Goal: Task Accomplishment & Management: Manage account settings

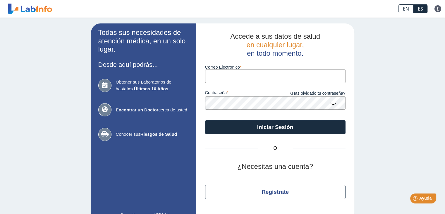
click at [242, 79] on input "Correo Electronico" at bounding box center [275, 75] width 141 height 13
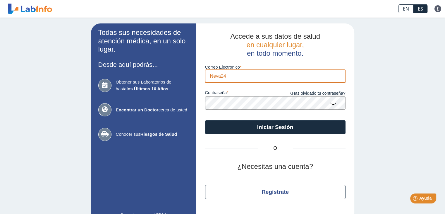
click at [226, 76] on input "Neva24" at bounding box center [275, 75] width 141 height 13
type input "Neva24#12"
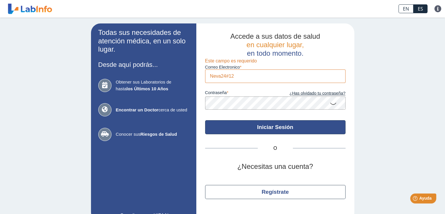
click at [259, 127] on button "Iniciar Sesión" at bounding box center [275, 127] width 141 height 14
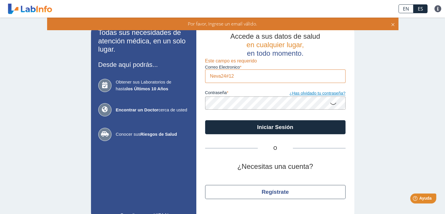
click at [305, 93] on link "¿Has olvidado tu contraseña?" at bounding box center [311, 93] width 70 height 6
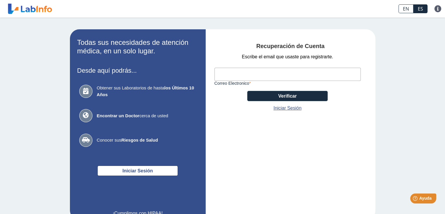
click at [245, 75] on input "Correo Electronico" at bounding box center [288, 74] width 146 height 13
type input "ponpolin1@gmail.com"
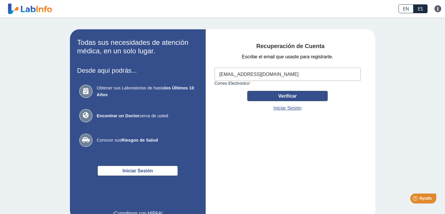
click at [263, 95] on button "Verificar" at bounding box center [287, 96] width 81 height 10
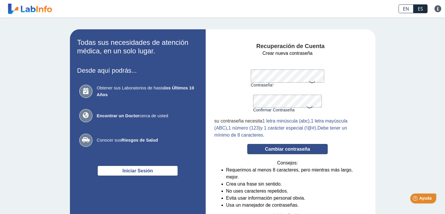
click at [281, 150] on button "Cambiar contraseña" at bounding box center [287, 149] width 81 height 10
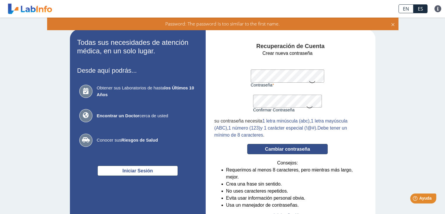
click at [280, 150] on button "Cambiar contraseña" at bounding box center [287, 149] width 81 height 10
click at [275, 149] on button "Cambiar contraseña" at bounding box center [287, 149] width 81 height 10
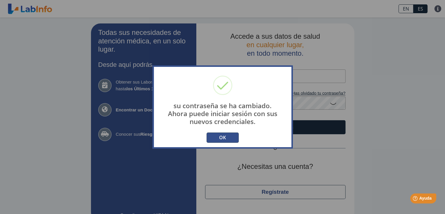
click at [223, 135] on button "OK" at bounding box center [223, 137] width 32 height 10
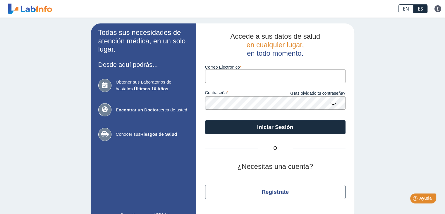
click at [234, 76] on input "Correo Electronico" at bounding box center [275, 75] width 141 height 13
click at [393, 32] on div "Todas sus necesidades de atención médica, en un solo lugar. Desde aquí podrás..…" at bounding box center [222, 123] width 445 height 210
click at [245, 79] on input "Correo Electronico" at bounding box center [275, 75] width 141 height 13
type input "Neva24#12"
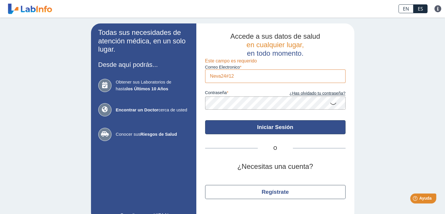
click at [262, 128] on button "Iniciar Sesión" at bounding box center [275, 127] width 141 height 14
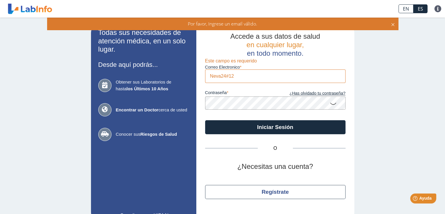
click at [394, 24] on icon at bounding box center [393, 23] width 5 height 6
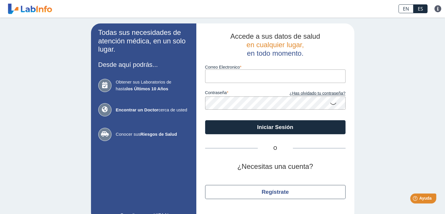
click at [227, 78] on input "Correo Electronico" at bounding box center [275, 75] width 141 height 13
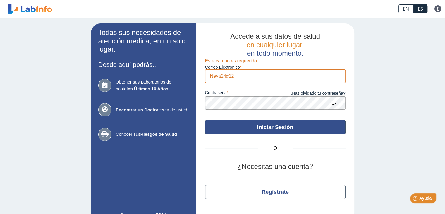
click at [275, 128] on button "Iniciar Sesión" at bounding box center [275, 127] width 141 height 14
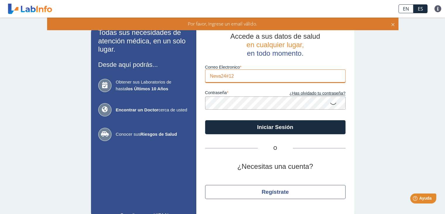
click at [234, 79] on input "Neva24#12" at bounding box center [275, 75] width 141 height 13
type input "N"
type input "ponpolin1@gmail.com"
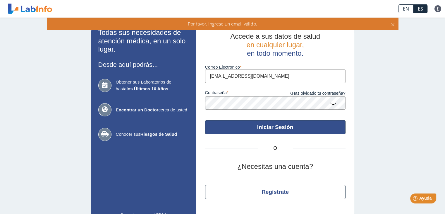
click at [263, 130] on button "Iniciar Sesión" at bounding box center [275, 127] width 141 height 14
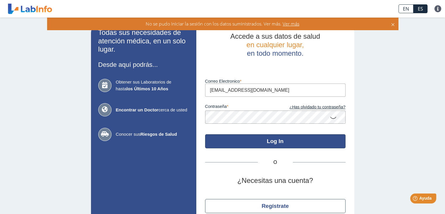
click at [265, 138] on button "Log In" at bounding box center [275, 141] width 141 height 14
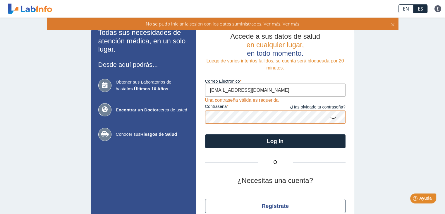
click at [290, 24] on span "Ver más" at bounding box center [291, 23] width 18 height 6
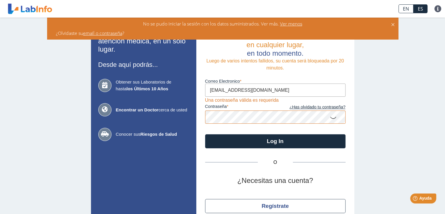
click at [395, 22] on icon at bounding box center [393, 23] width 5 height 6
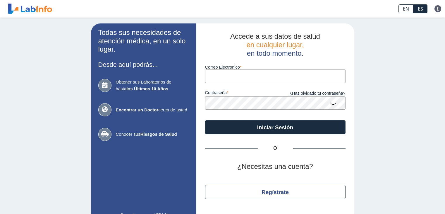
click at [268, 76] on input "Correo Electronico" at bounding box center [275, 75] width 141 height 13
type input "ponpolin1@gmail.com"
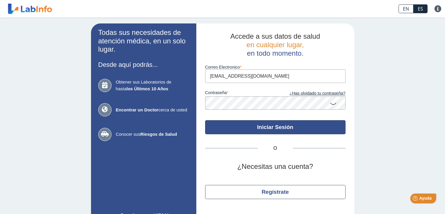
click at [256, 129] on button "Iniciar Sesión" at bounding box center [275, 127] width 141 height 14
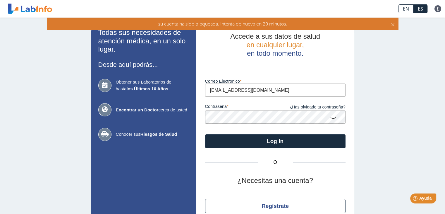
click at [393, 26] on icon at bounding box center [393, 23] width 5 height 6
